Goal: Check status

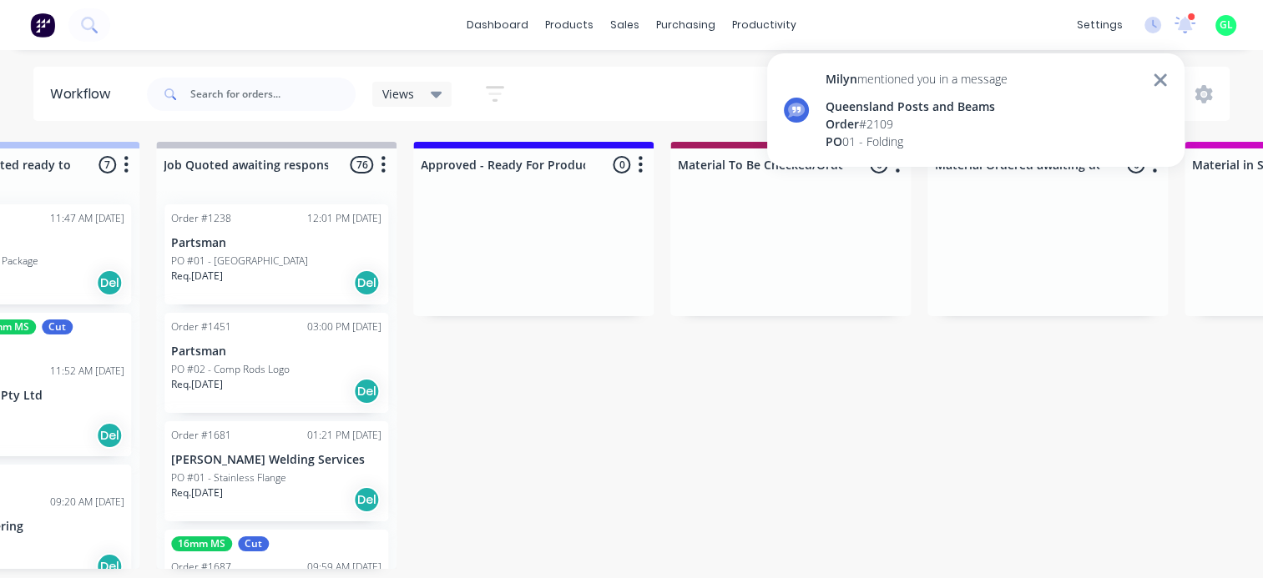
scroll to position [601, 0]
click at [936, 129] on div "Order # 2109" at bounding box center [916, 124] width 182 height 18
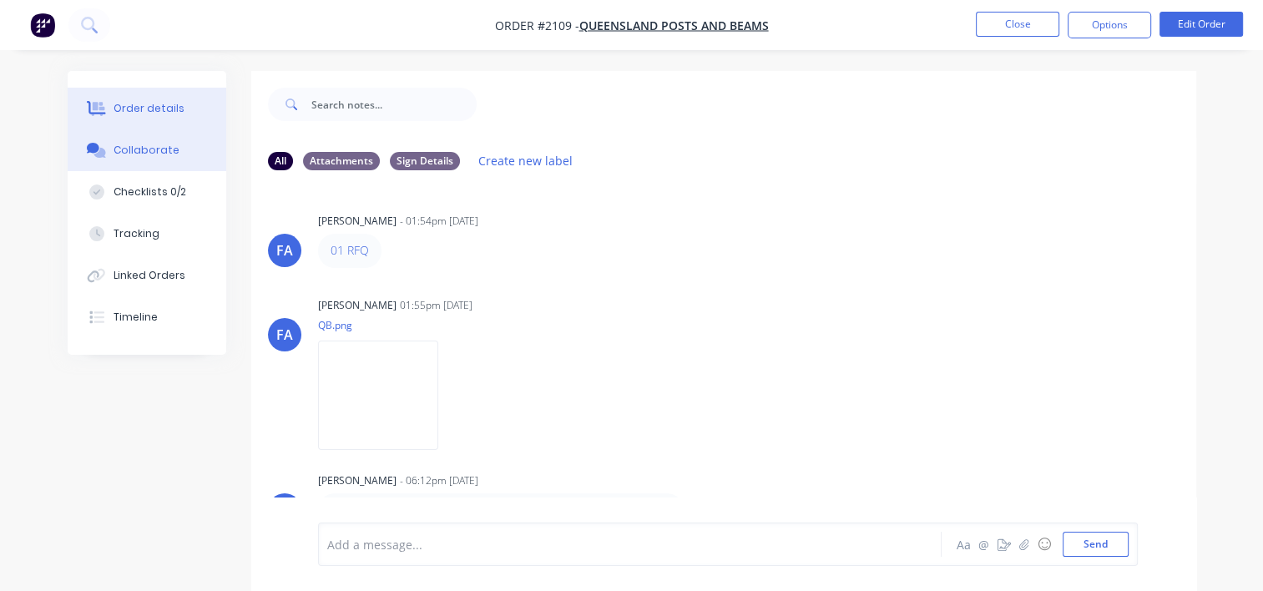
click at [174, 100] on button "Order details" at bounding box center [147, 109] width 159 height 42
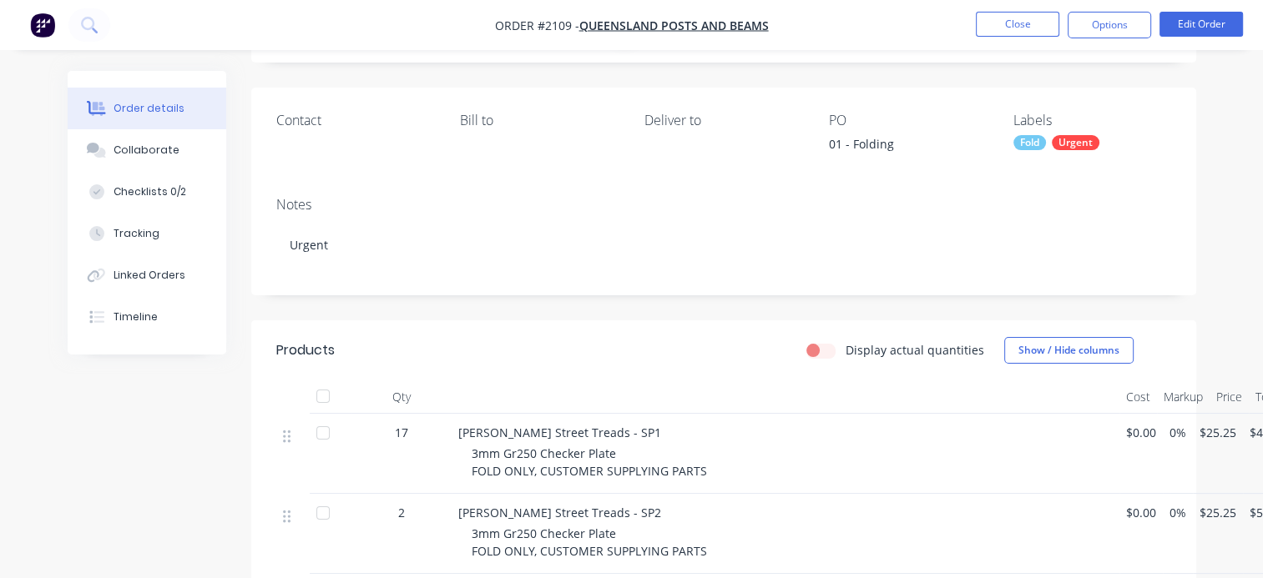
scroll to position [83, 0]
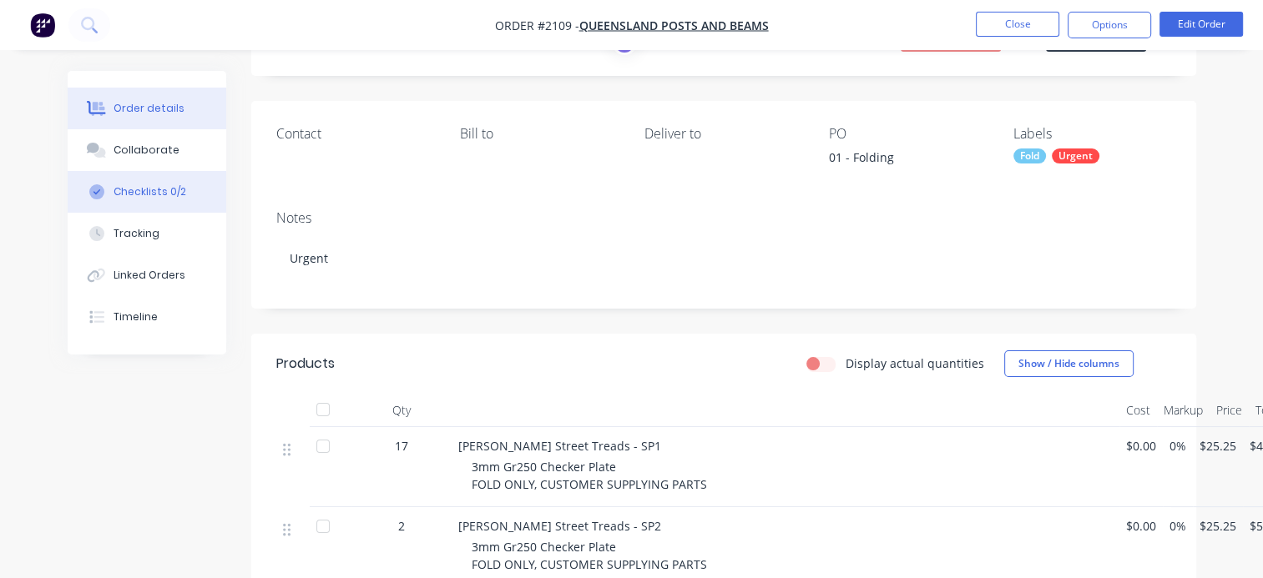
click at [134, 191] on div "Checklists 0/2" at bounding box center [150, 191] width 73 height 15
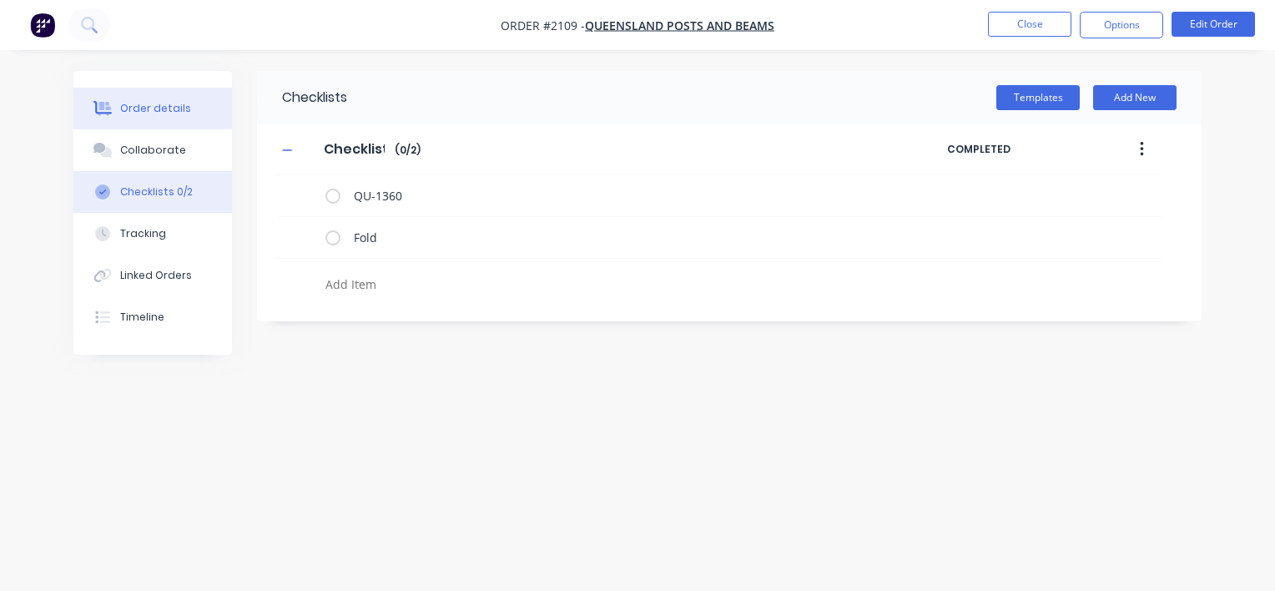
drag, startPoint x: 163, startPoint y: 100, endPoint x: 199, endPoint y: 118, distance: 39.9
click at [163, 100] on button "Order details" at bounding box center [152, 109] width 159 height 42
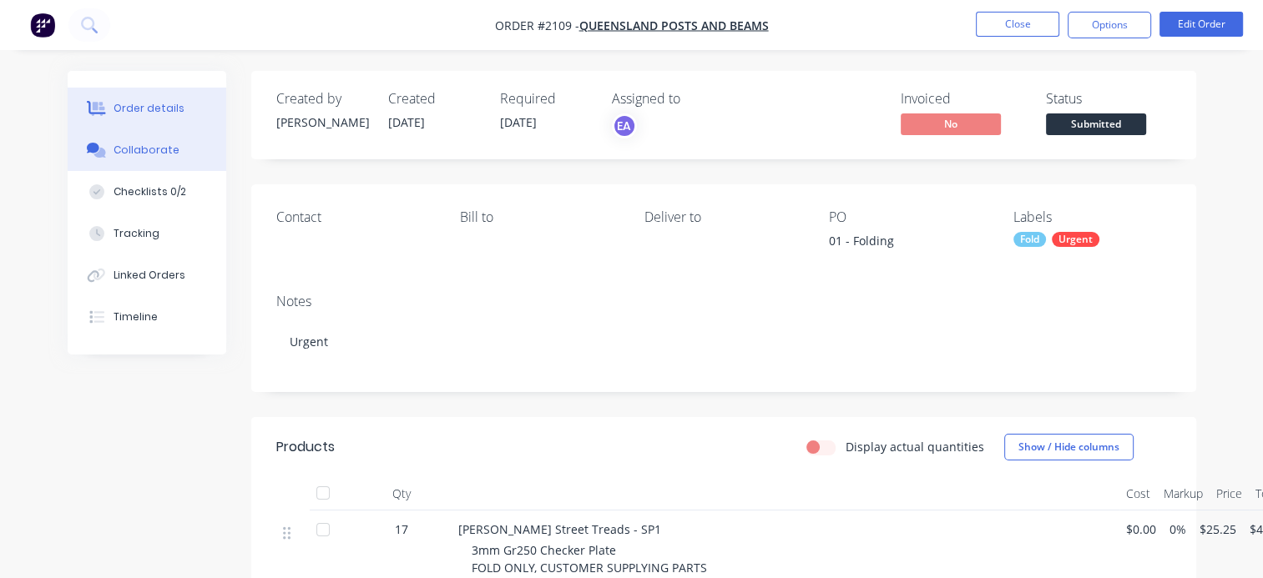
click at [139, 160] on button "Collaborate" at bounding box center [147, 150] width 159 height 42
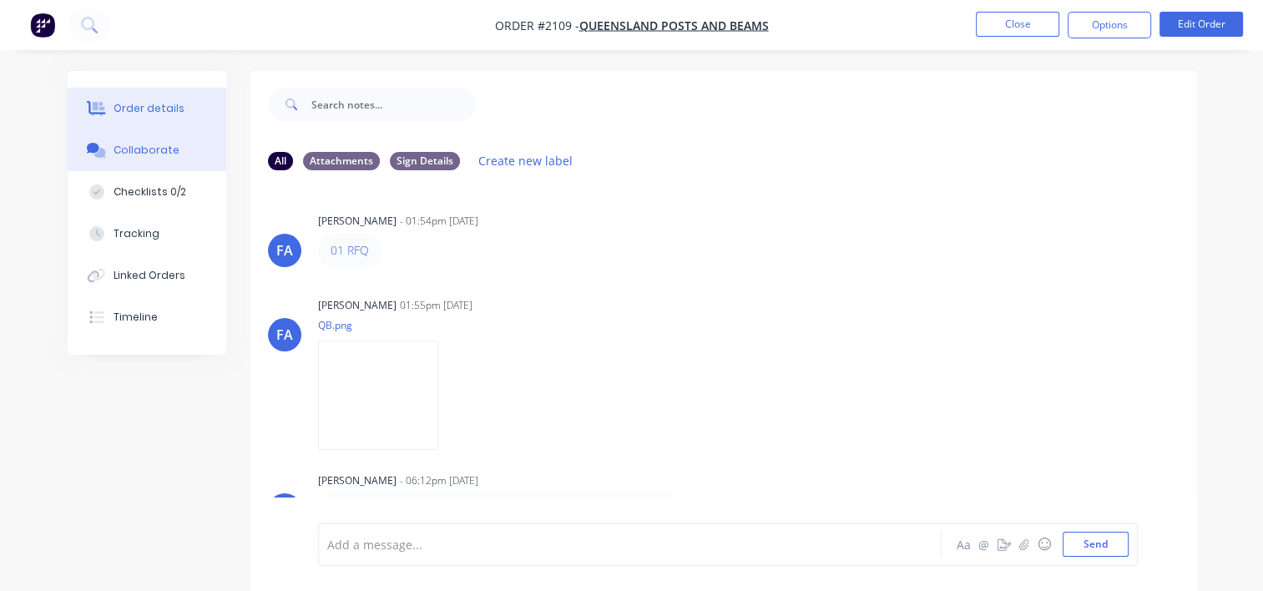
click at [165, 96] on button "Order details" at bounding box center [147, 109] width 159 height 42
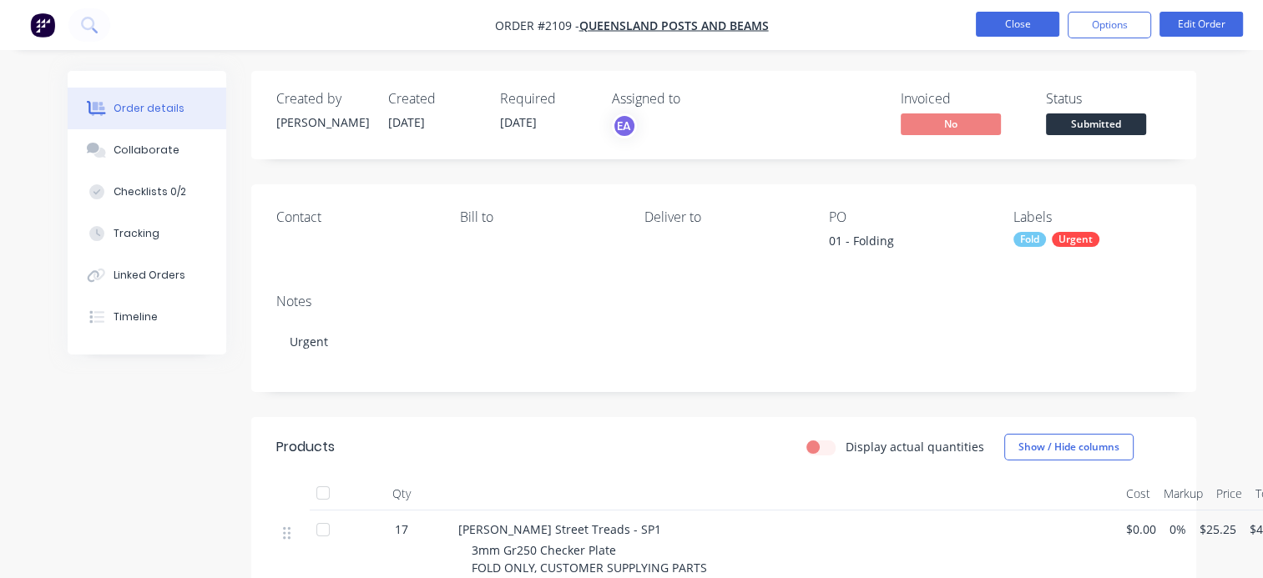
click at [1020, 20] on button "Close" at bounding box center [1017, 24] width 83 height 25
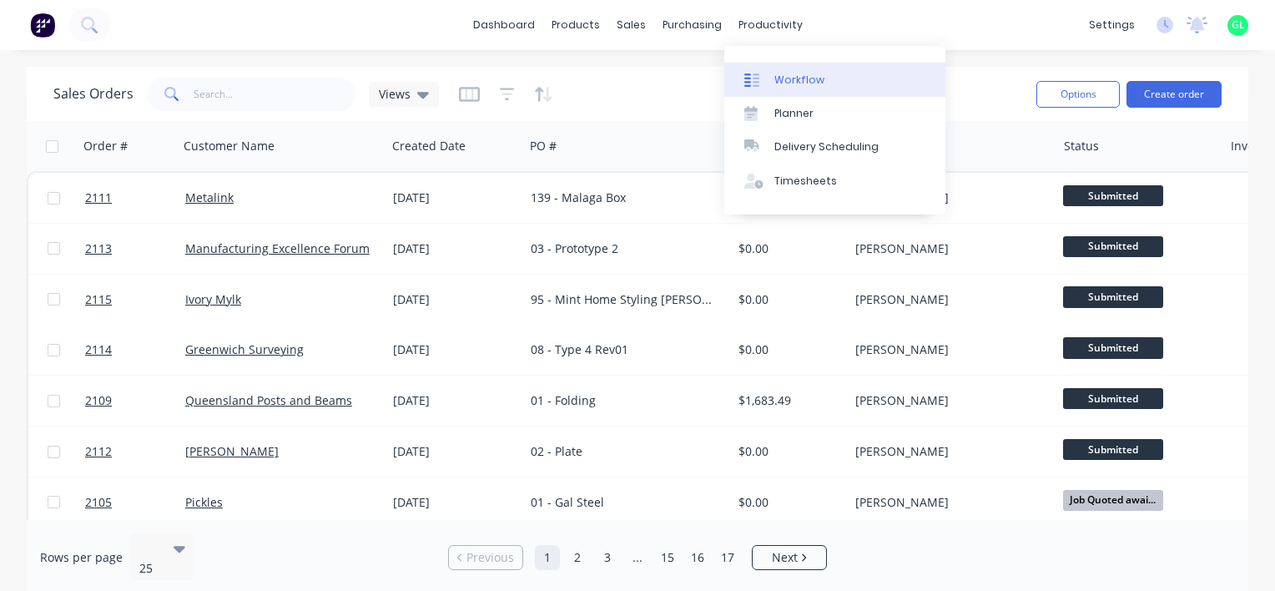
click at [793, 77] on div "Workflow" at bounding box center [799, 80] width 50 height 15
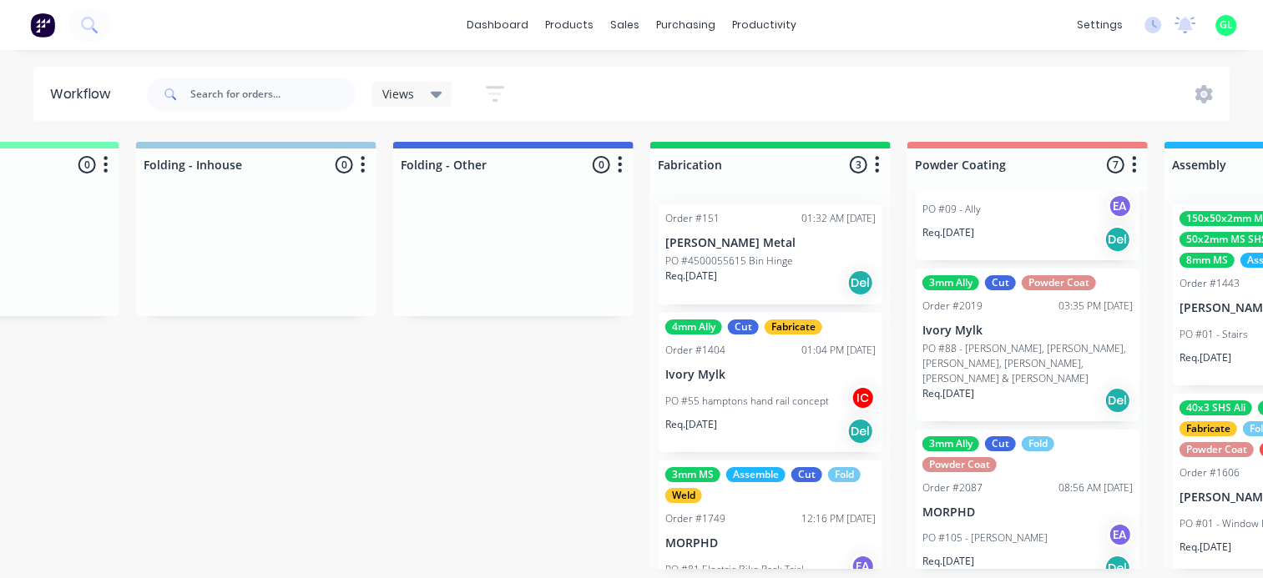
scroll to position [798, 0]
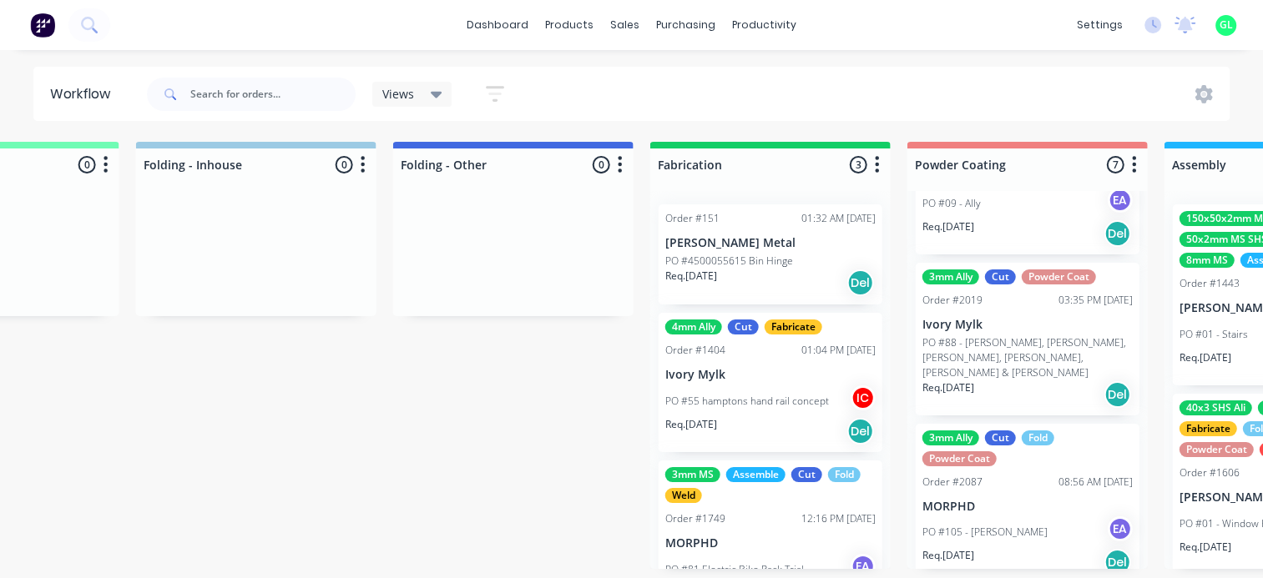
click at [1015, 517] on div "PO #105 - [PERSON_NAME] EA" at bounding box center [1027, 533] width 210 height 32
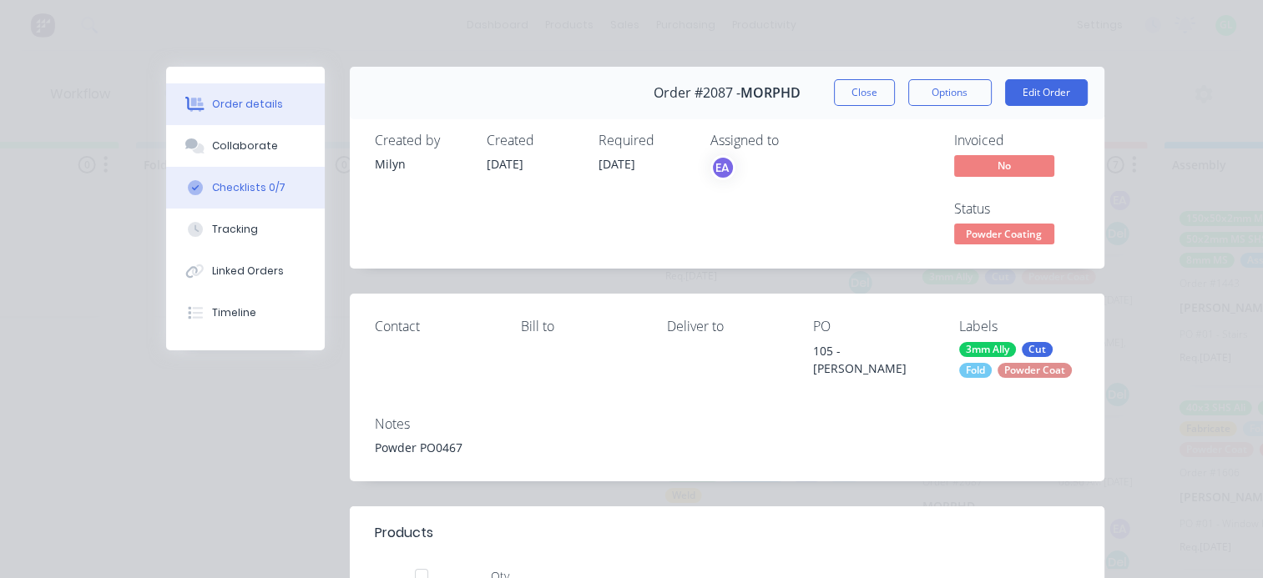
click at [250, 187] on div "Checklists 0/7" at bounding box center [248, 187] width 73 height 15
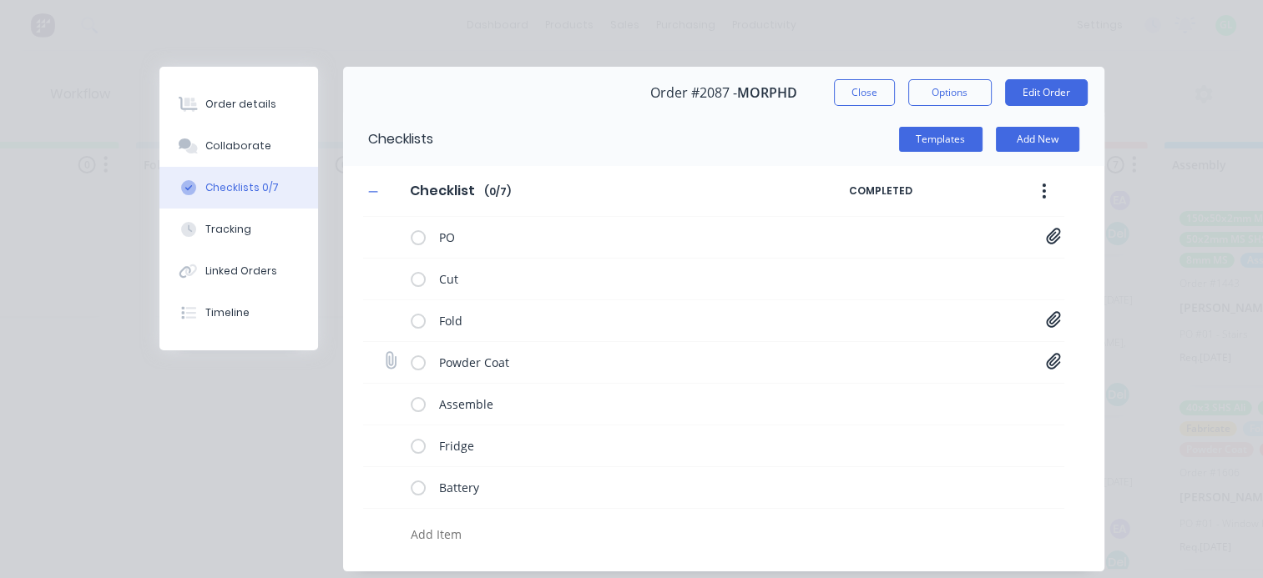
click at [1050, 364] on icon at bounding box center [1053, 361] width 14 height 16
click at [900, 403] on link "Purchase Order PO0467.pdf" at bounding box center [919, 398] width 194 height 18
drag, startPoint x: 347, startPoint y: 441, endPoint x: 484, endPoint y: 299, distance: 197.1
click at [347, 441] on div "Checklist Checklist Enter Checklist name ( 0 / 7 ) COMPLETED PO MORPHD Jimny Se…" at bounding box center [723, 359] width 761 height 386
click at [1048, 319] on icon at bounding box center [1053, 319] width 15 height 17
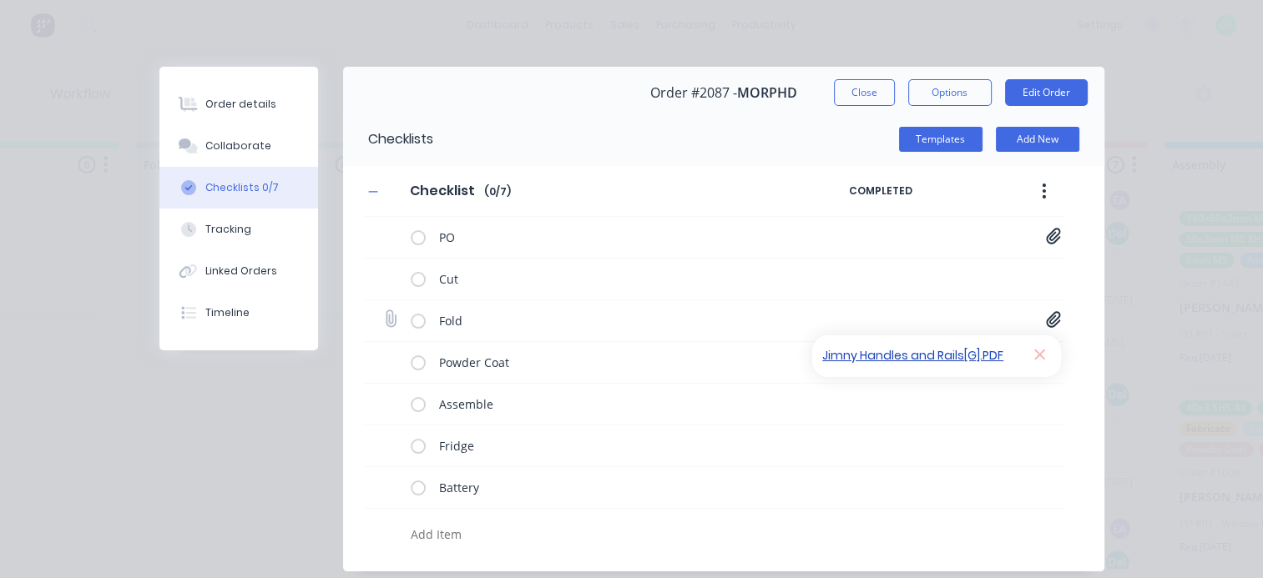
click at [940, 351] on link "Jimny Handles and Rails[G].PDF" at bounding box center [919, 356] width 194 height 18
click at [837, 87] on button "Close" at bounding box center [864, 92] width 61 height 27
type textarea "x"
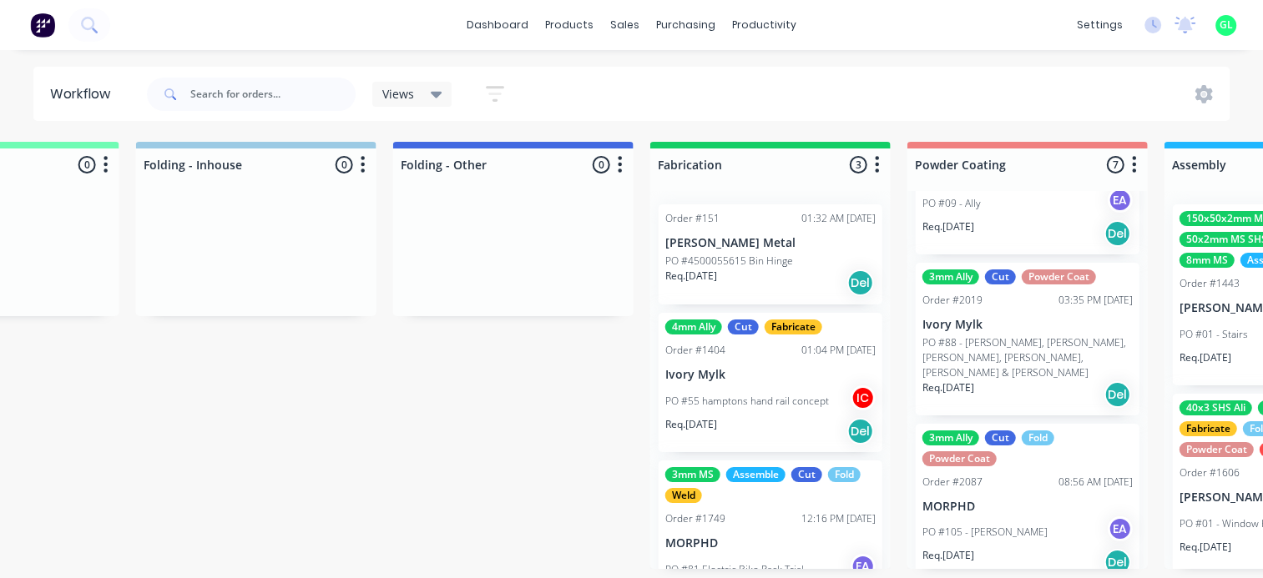
click at [770, 284] on div "Req. [DATE] Del" at bounding box center [770, 283] width 210 height 28
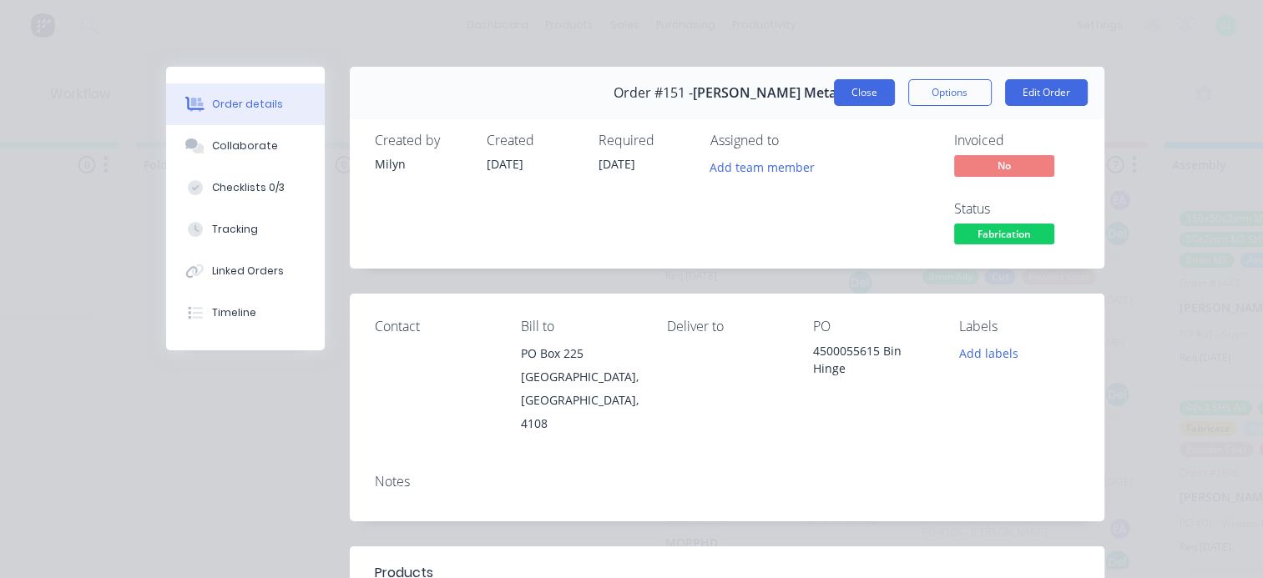
click at [853, 93] on button "Close" at bounding box center [864, 92] width 61 height 27
